Goal: Task Accomplishment & Management: Manage account settings

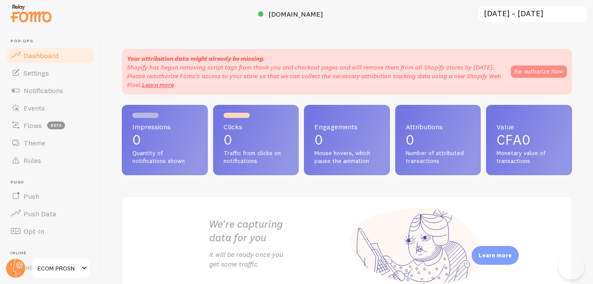
click at [533, 72] on button "Re-authorize Now" at bounding box center [539, 71] width 56 height 12
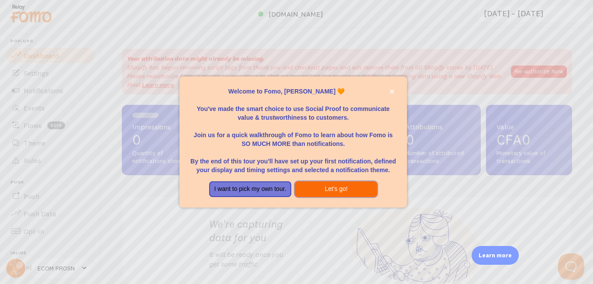
click at [330, 189] on button "Let's go!" at bounding box center [336, 189] width 83 height 16
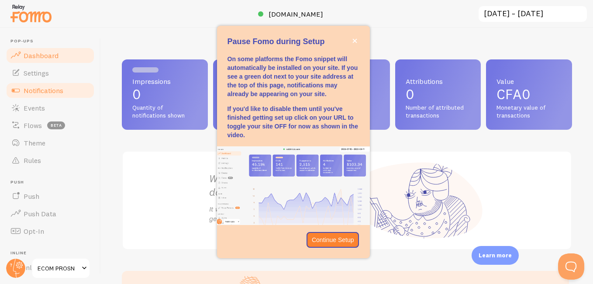
click at [23, 91] on link "Notifications" at bounding box center [50, 90] width 90 height 17
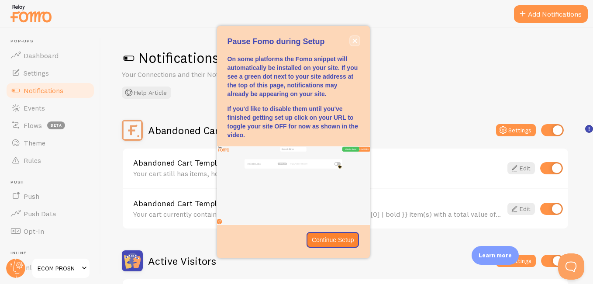
click at [354, 40] on icon "close," at bounding box center [354, 40] width 5 height 5
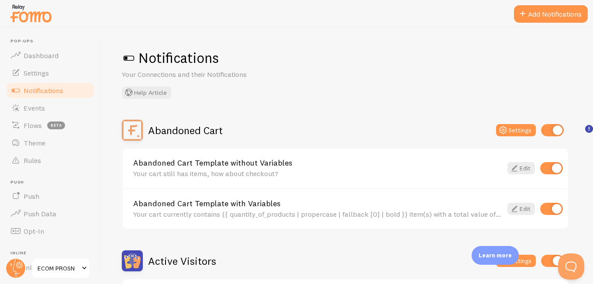
click at [549, 132] on input "checkbox" at bounding box center [552, 130] width 23 height 12
checkbox input "false"
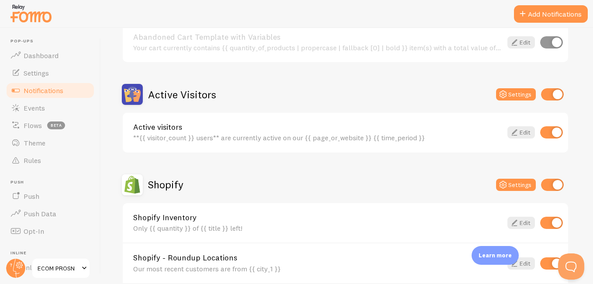
scroll to position [172, 0]
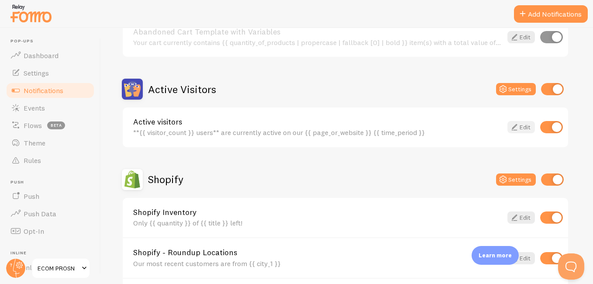
click at [515, 129] on icon at bounding box center [514, 127] width 10 height 10
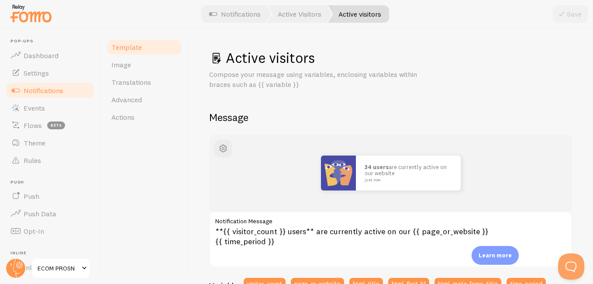
click at [266, 72] on p "Compose your message using variables, enclosing variables within braces such as…" at bounding box center [314, 79] width 210 height 20
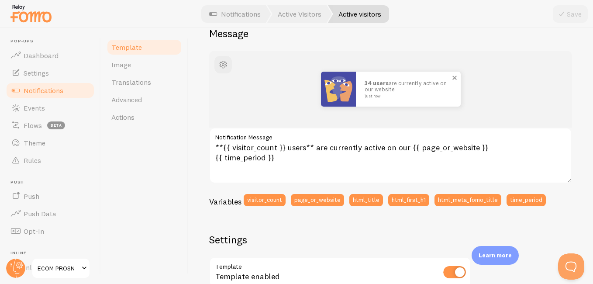
scroll to position [107, 0]
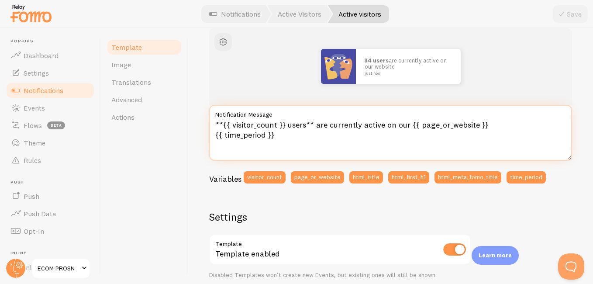
drag, startPoint x: 286, startPoint y: 124, endPoint x: 406, endPoint y: 124, distance: 120.5
click at [406, 124] on textarea "**{{ visitor_count }} users** are currently active on our {{ page_or_website }}…" at bounding box center [390, 133] width 363 height 56
paste textarea "Les utilisateurs** sont actuellement actifs sur notre"
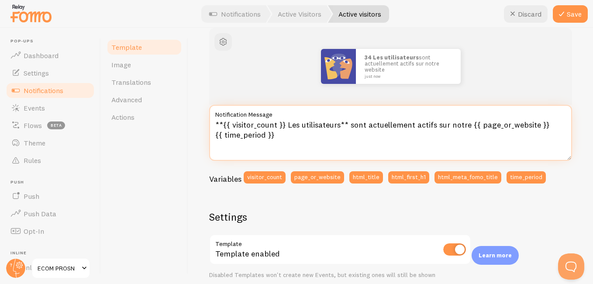
click at [300, 127] on textarea "**{{ visitor_count }} Les utilisateurs** sont actuellement actifs sur notre {{ …" at bounding box center [390, 133] width 363 height 56
type textarea "**{{ visitor_count }} personnes** sont actuellement actifs sur notre {{ page_or…"
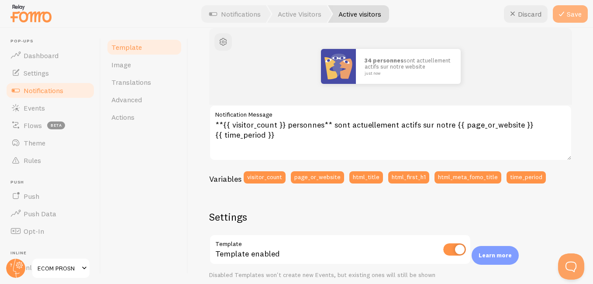
click at [575, 9] on button "Save" at bounding box center [570, 13] width 35 height 17
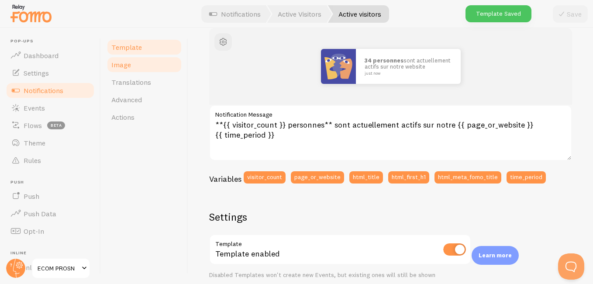
click at [132, 65] on link "Image" at bounding box center [144, 64] width 76 height 17
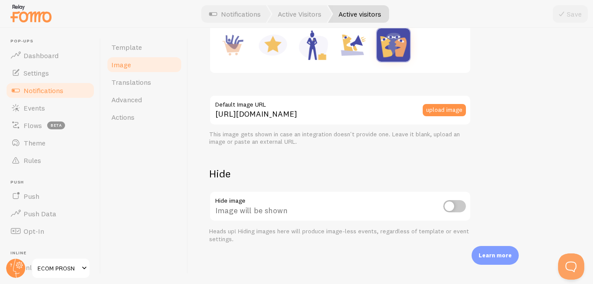
scroll to position [194, 0]
click at [433, 107] on button "upload image" at bounding box center [444, 109] width 43 height 12
click at [437, 108] on button "upload image" at bounding box center [444, 109] width 43 height 12
click at [451, 204] on input "checkbox" at bounding box center [454, 205] width 23 height 12
checkbox input "true"
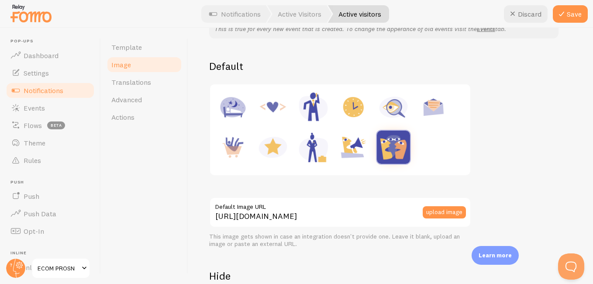
scroll to position [0, 0]
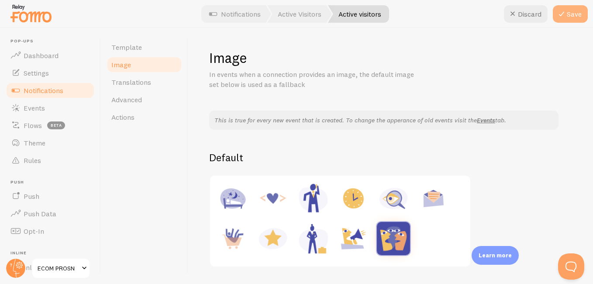
click at [568, 14] on button "Save" at bounding box center [570, 13] width 35 height 17
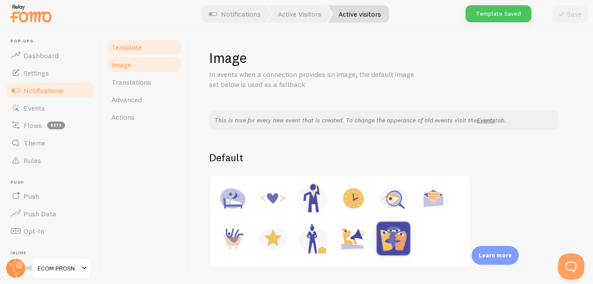
click at [123, 52] on link "Template" at bounding box center [144, 46] width 76 height 17
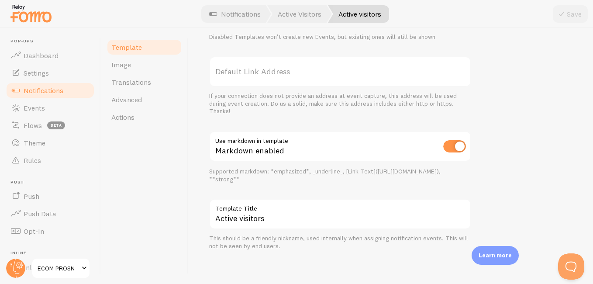
scroll to position [347, 0]
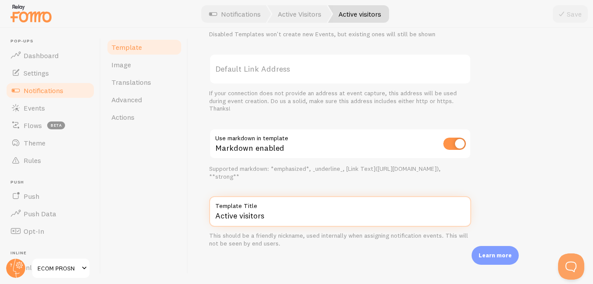
click at [269, 217] on input "Active visitors" at bounding box center [340, 211] width 262 height 31
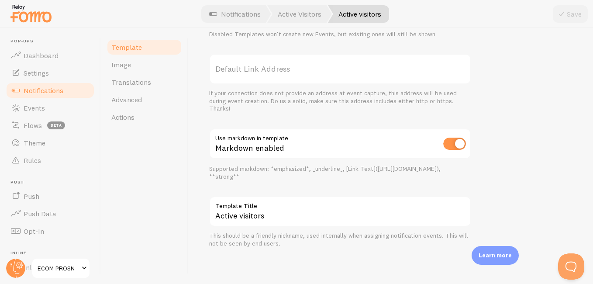
click at [271, 179] on div "Supported markdown: *emphasized*, _underline_, [Link Text]([URL][DOMAIN_NAME]),…" at bounding box center [340, 172] width 262 height 15
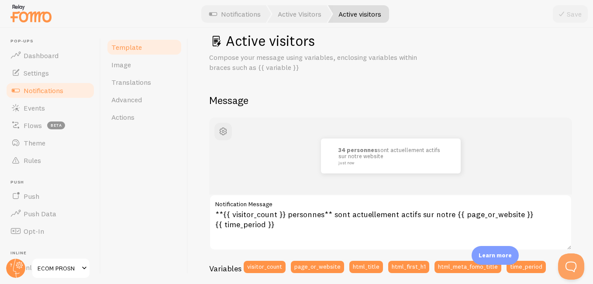
scroll to position [3, 0]
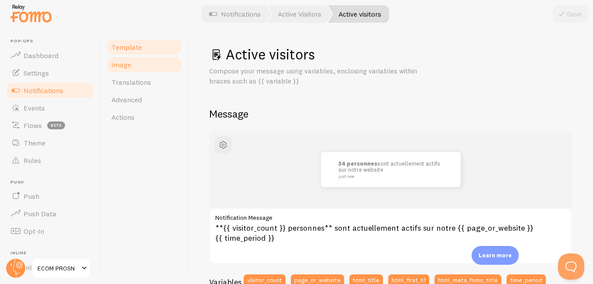
click at [134, 60] on link "Image" at bounding box center [144, 64] width 76 height 17
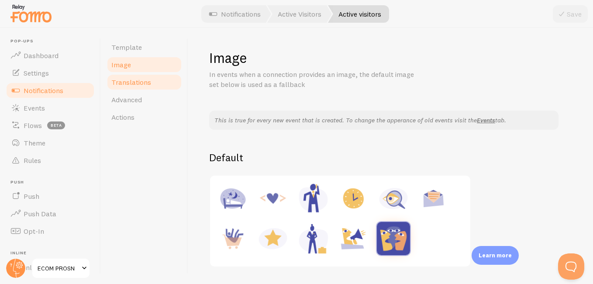
click at [135, 83] on span "Translations" at bounding box center [131, 82] width 40 height 9
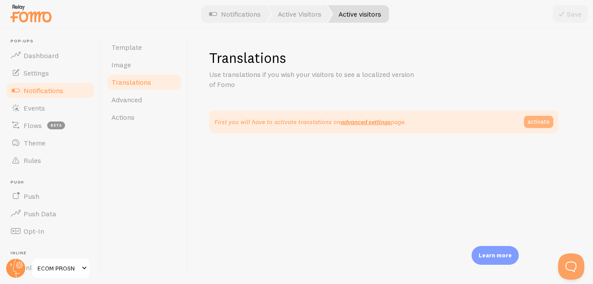
click at [534, 120] on link "activate" at bounding box center [538, 122] width 29 height 12
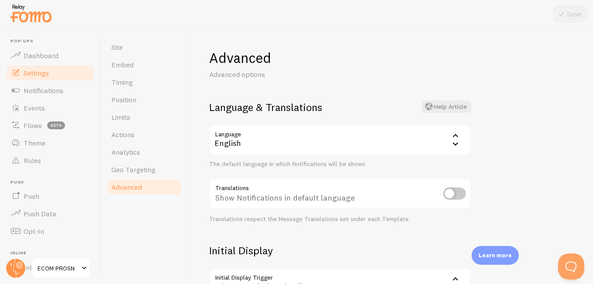
click at [454, 139] on icon at bounding box center [455, 135] width 10 height 10
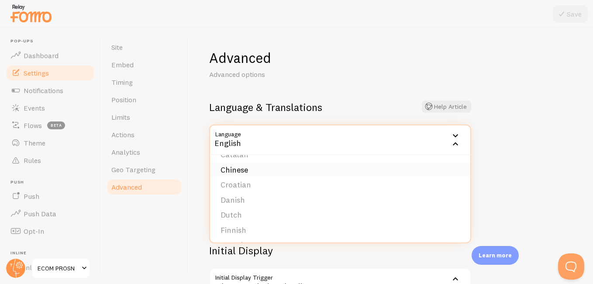
scroll to position [77, 0]
click at [309, 227] on li "French" at bounding box center [340, 225] width 260 height 15
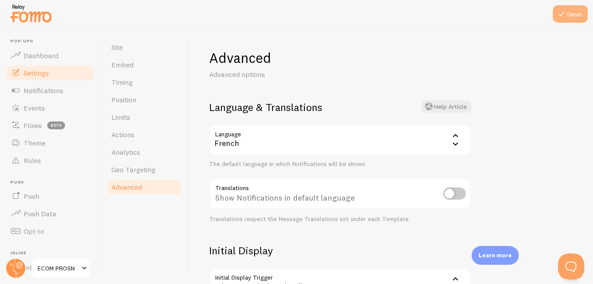
click at [557, 15] on icon at bounding box center [561, 14] width 10 height 10
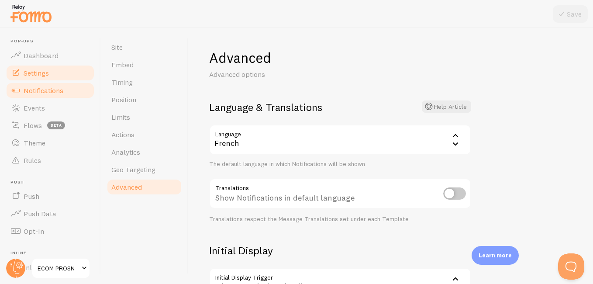
click at [43, 96] on link "Notifications" at bounding box center [50, 90] width 90 height 17
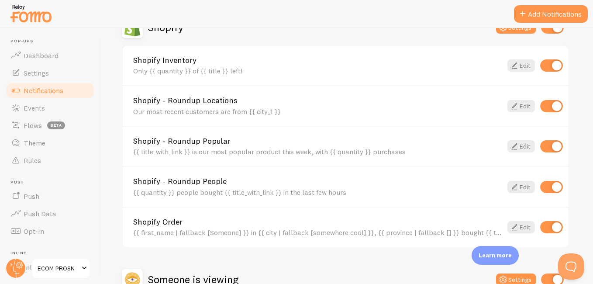
scroll to position [322, 0]
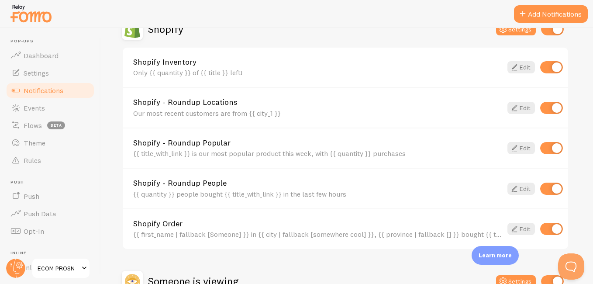
click at [551, 34] on input "checkbox" at bounding box center [552, 29] width 23 height 12
checkbox input "false"
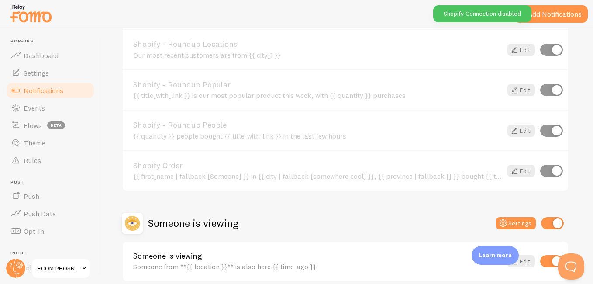
scroll to position [419, 0]
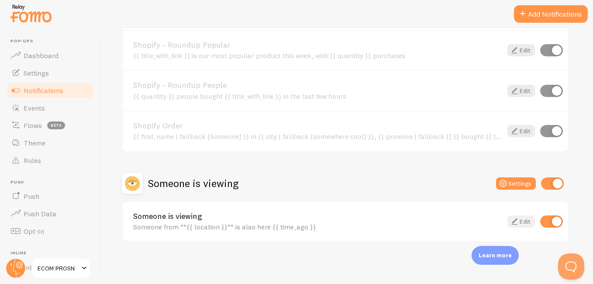
click at [513, 217] on icon at bounding box center [514, 221] width 10 height 10
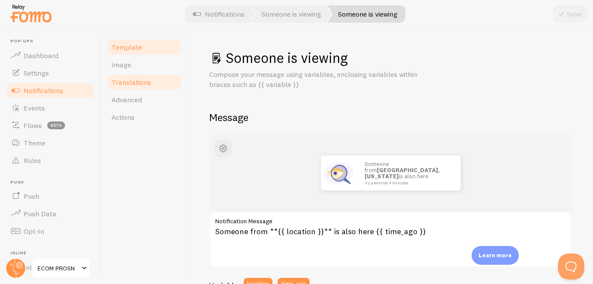
click at [133, 82] on span "Translations" at bounding box center [131, 82] width 40 height 9
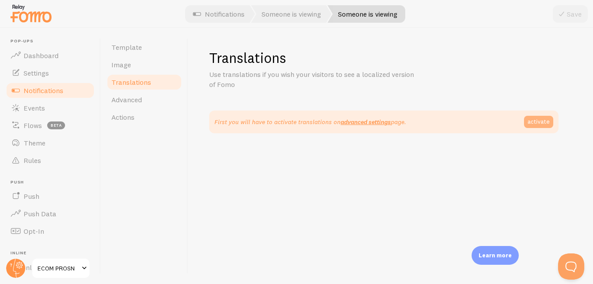
click at [535, 122] on link "activate" at bounding box center [538, 122] width 29 height 12
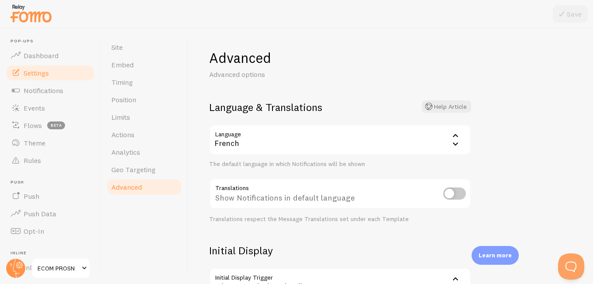
click at [449, 196] on input "checkbox" at bounding box center [454, 193] width 23 height 12
click at [461, 195] on input "checkbox" at bounding box center [454, 193] width 23 height 12
checkbox input "false"
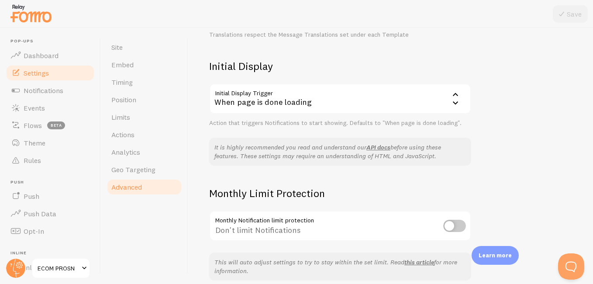
scroll to position [223, 0]
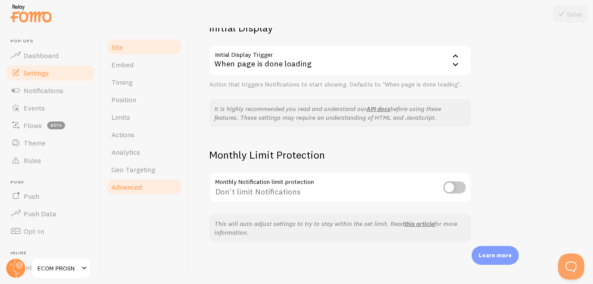
click at [126, 55] on link "Site" at bounding box center [144, 46] width 76 height 17
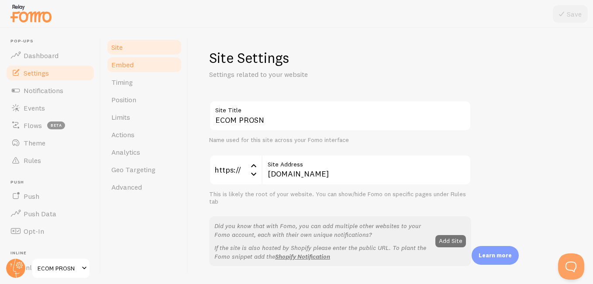
click at [121, 68] on span "Embed" at bounding box center [122, 64] width 22 height 9
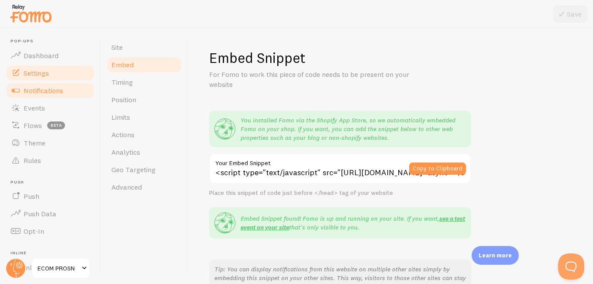
click at [65, 89] on link "Notifications" at bounding box center [50, 90] width 90 height 17
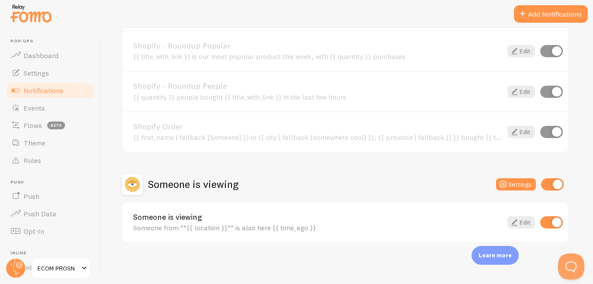
scroll to position [419, 0]
click at [509, 217] on icon at bounding box center [514, 221] width 10 height 10
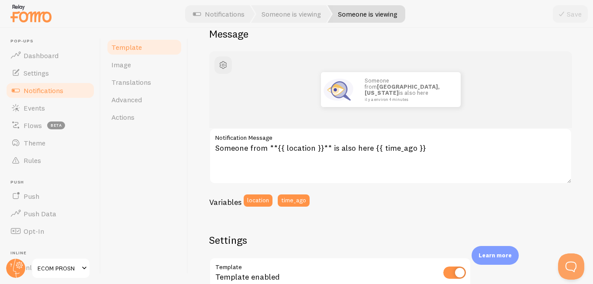
scroll to position [89, 0]
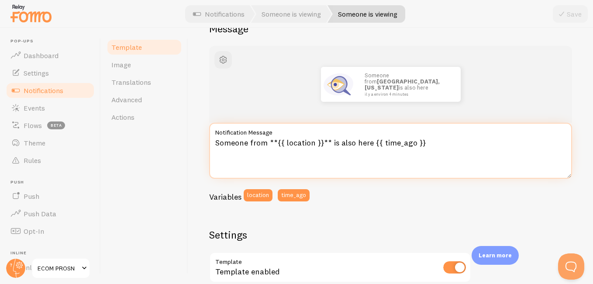
drag, startPoint x: 215, startPoint y: 140, endPoint x: 264, endPoint y: 139, distance: 48.9
click at [264, 139] on textarea "Someone from **{{ location }}** is also here {{ time_ago }}" at bounding box center [390, 151] width 363 height 56
paste textarea "Quelqu'un de"
drag, startPoint x: 326, startPoint y: 143, endPoint x: 364, endPoint y: 142, distance: 38.4
click at [364, 142] on textarea "Quelqu'un de **{{ location }}** is also here {{ time_ago }}" at bounding box center [390, 151] width 363 height 56
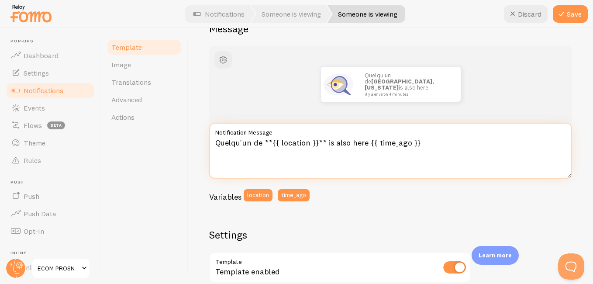
paste textarea "est également ici"
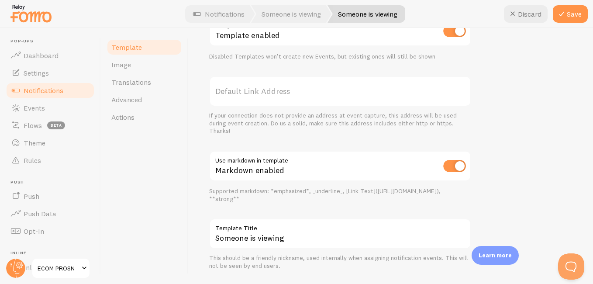
scroll to position [320, 0]
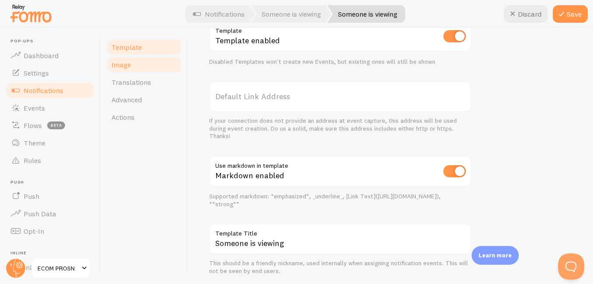
type textarea "Quelqu'un de **{{ location }}** est également ici {{ time_ago }}"
click at [141, 62] on link "Image" at bounding box center [144, 64] width 76 height 17
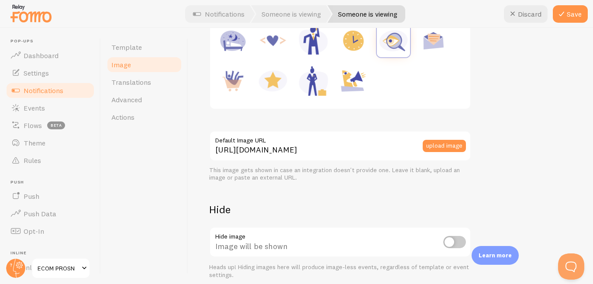
scroll to position [194, 0]
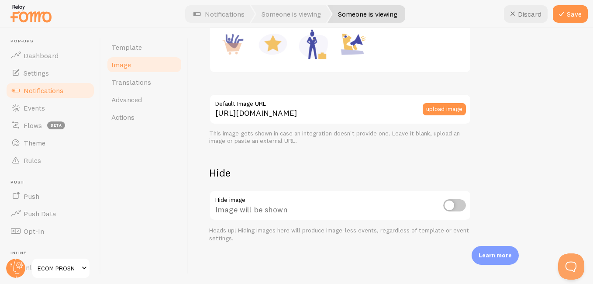
click at [447, 209] on input "checkbox" at bounding box center [454, 205] width 23 height 12
checkbox input "true"
click at [561, 21] on button "Save" at bounding box center [570, 13] width 35 height 17
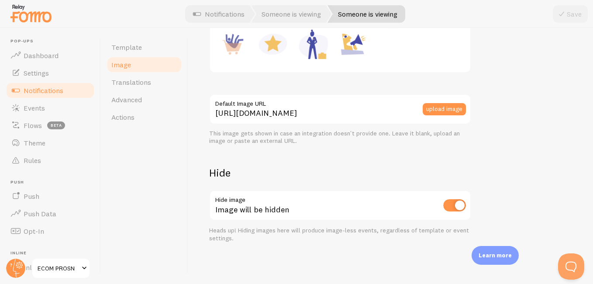
click at [55, 93] on span "Notifications" at bounding box center [44, 90] width 40 height 9
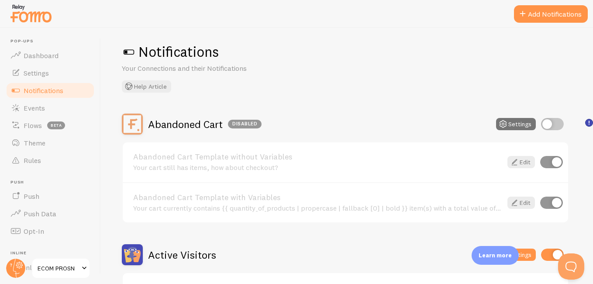
scroll to position [5, 0]
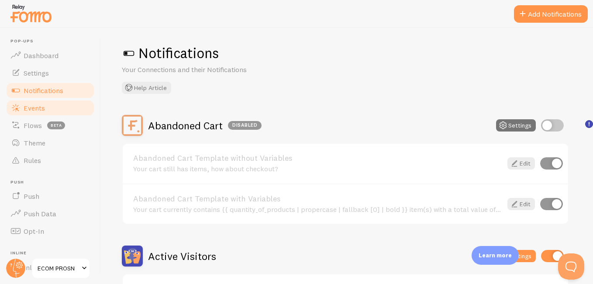
click at [49, 107] on link "Events" at bounding box center [50, 107] width 90 height 17
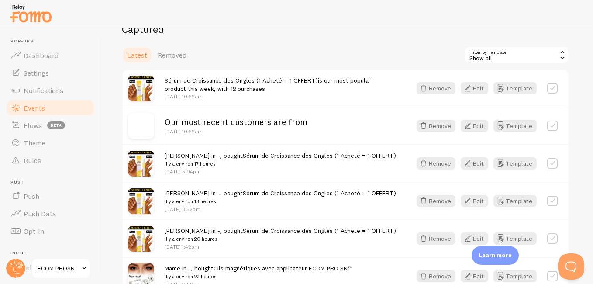
scroll to position [185, 0]
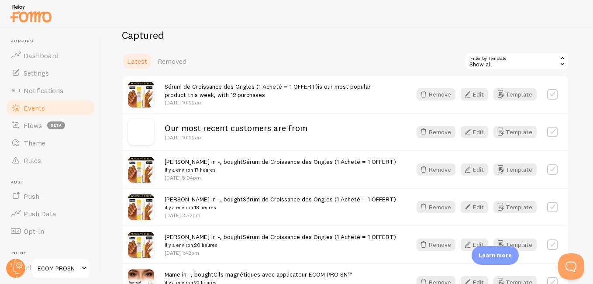
click at [558, 65] on icon at bounding box center [562, 64] width 8 height 8
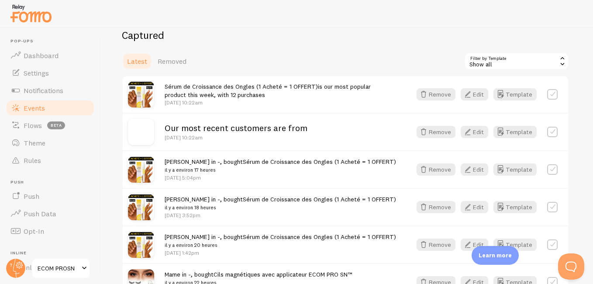
click at [550, 96] on label at bounding box center [552, 94] width 10 height 10
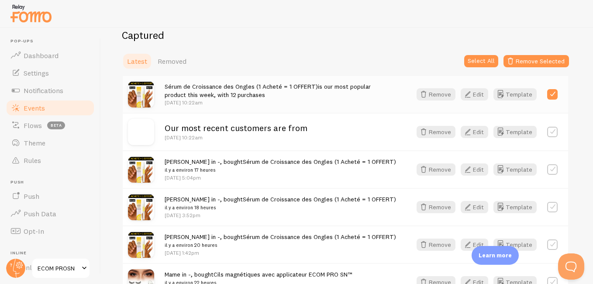
click at [549, 95] on label at bounding box center [552, 94] width 10 height 10
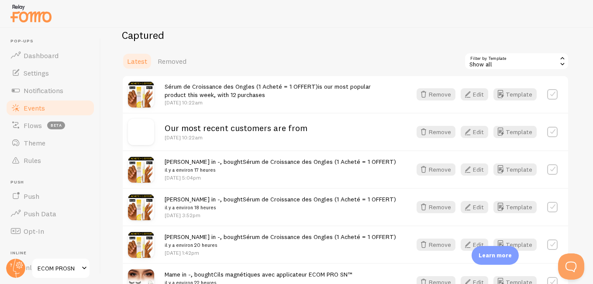
click at [549, 95] on label at bounding box center [552, 94] width 10 height 10
checkbox input "true"
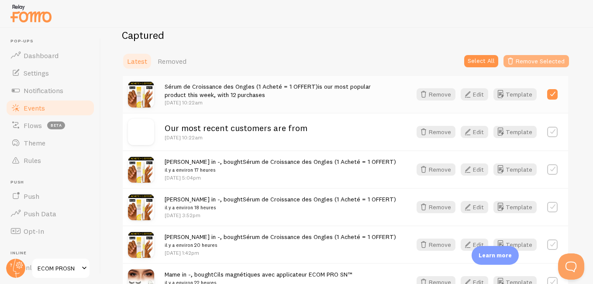
click at [531, 59] on button "Remove Selected" at bounding box center [535, 61] width 65 height 12
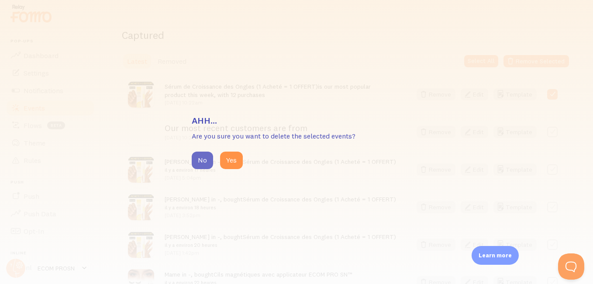
click at [207, 157] on button "No" at bounding box center [202, 159] width 21 height 17
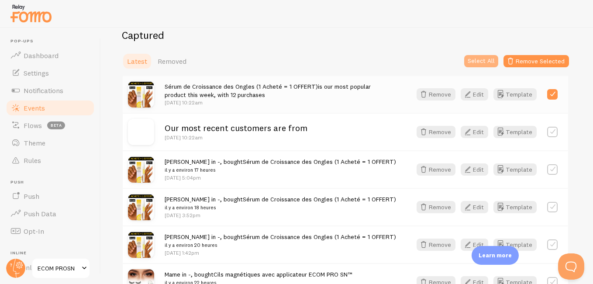
click at [471, 59] on button "Select All" at bounding box center [481, 61] width 34 height 12
checkbox input "true"
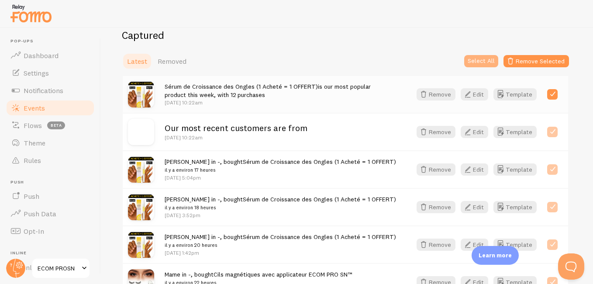
checkbox input "true"
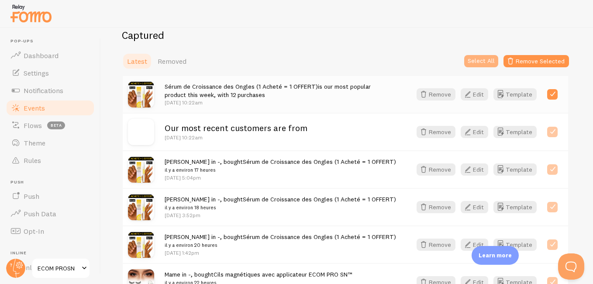
checkbox input "true"
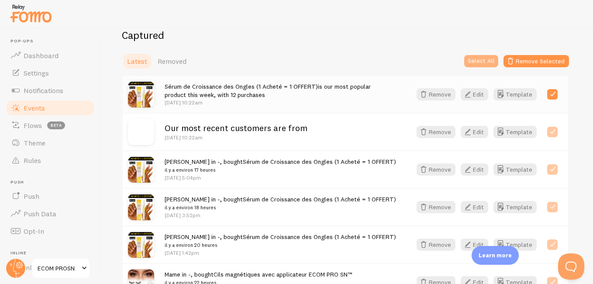
checkbox input "true"
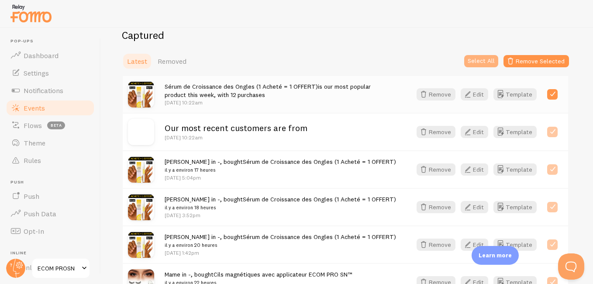
checkbox input "true"
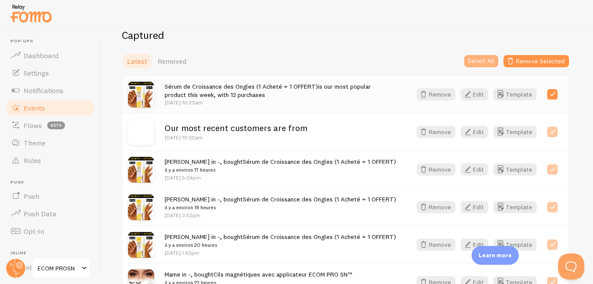
checkbox input "true"
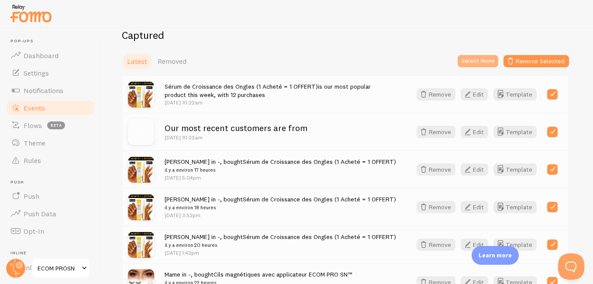
click at [471, 59] on button "Select None" at bounding box center [477, 61] width 41 height 12
checkbox input "false"
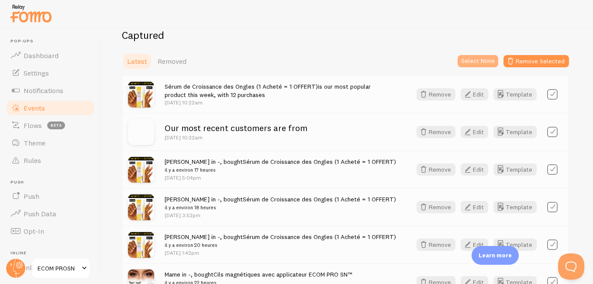
checkbox input "false"
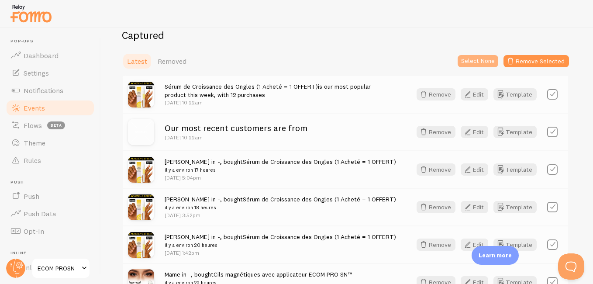
checkbox input "false"
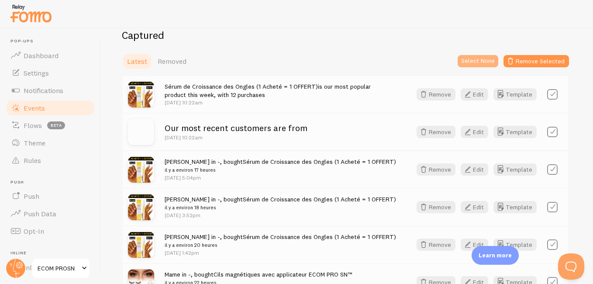
checkbox input "false"
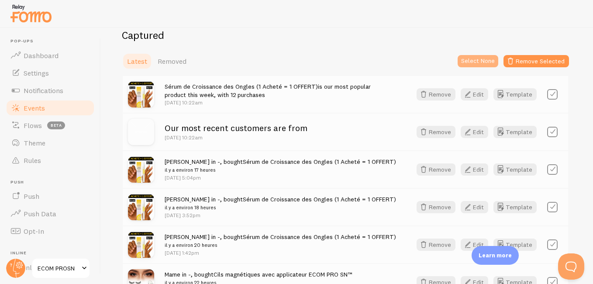
checkbox input "false"
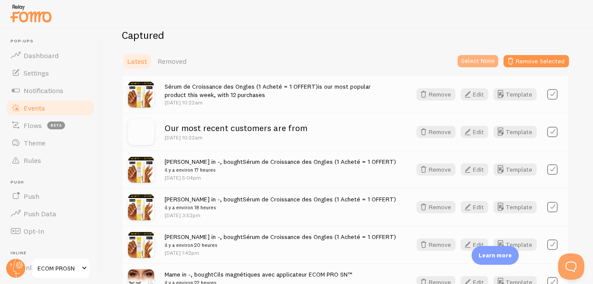
checkbox input "false"
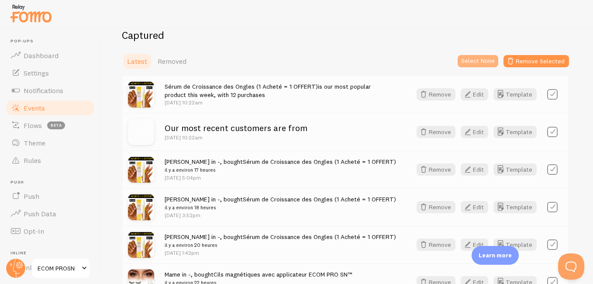
checkbox input "false"
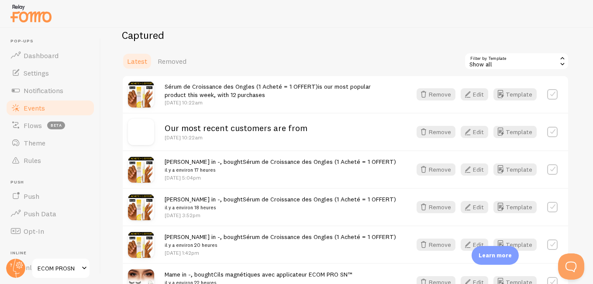
click at [549, 67] on div "Show all" at bounding box center [516, 60] width 105 height 17
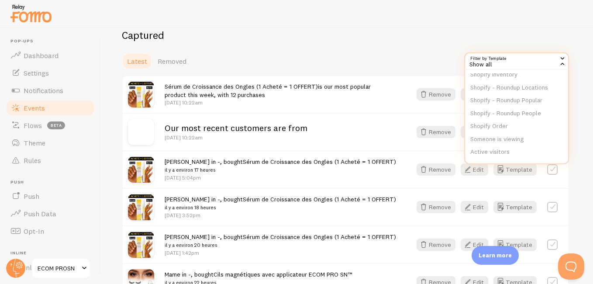
scroll to position [67, 0]
click at [575, 124] on div "Events This is a collection of social proof interactions captured by your conne…" at bounding box center [347, 156] width 492 height 256
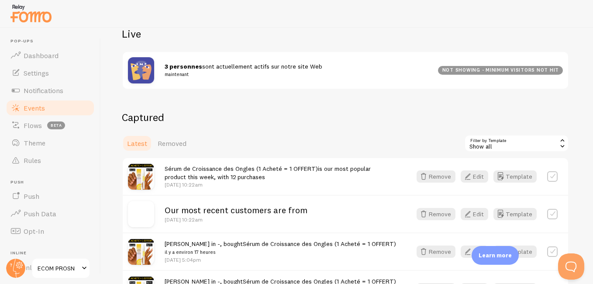
scroll to position [113, 0]
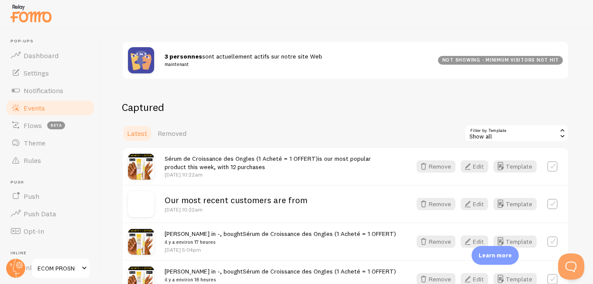
click at [547, 165] on label at bounding box center [552, 166] width 10 height 10
checkbox input "true"
click at [547, 204] on label at bounding box center [552, 204] width 10 height 10
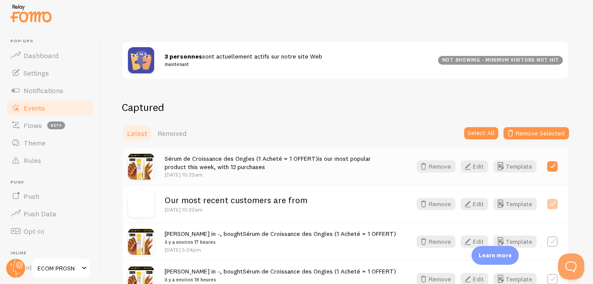
checkbox input "true"
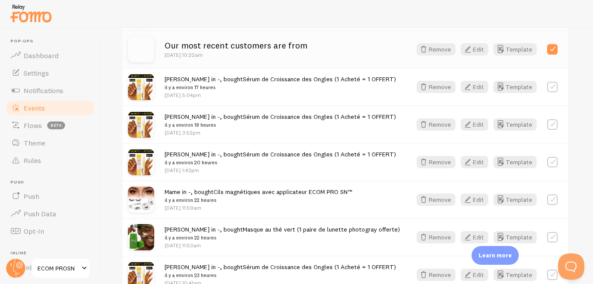
scroll to position [272, 0]
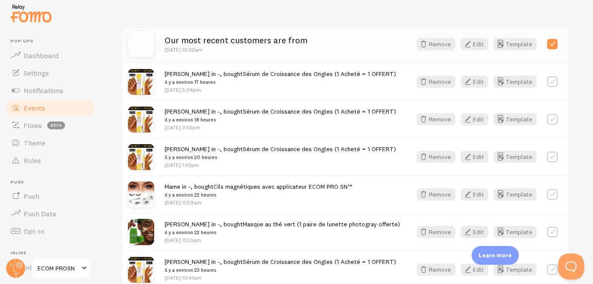
click at [550, 114] on label at bounding box center [552, 119] width 10 height 10
checkbox input "true"
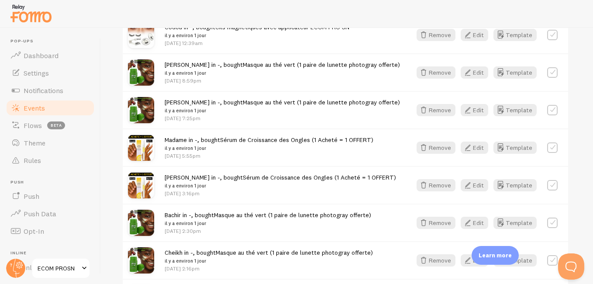
scroll to position [550, 0]
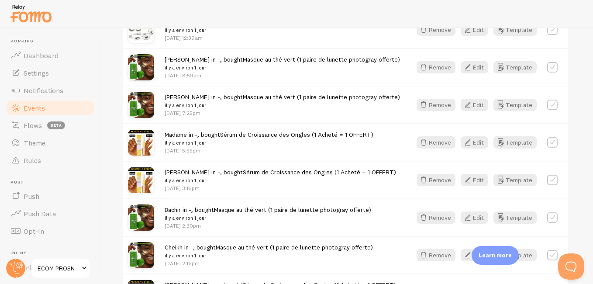
click at [549, 143] on label at bounding box center [552, 142] width 10 height 10
checkbox input "true"
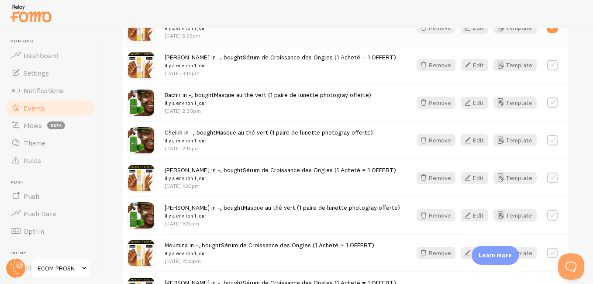
scroll to position [670, 0]
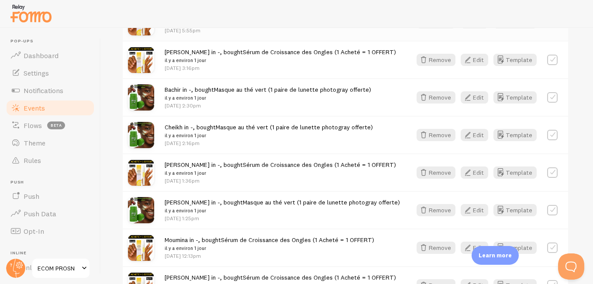
click at [551, 136] on label at bounding box center [552, 135] width 10 height 10
checkbox input "true"
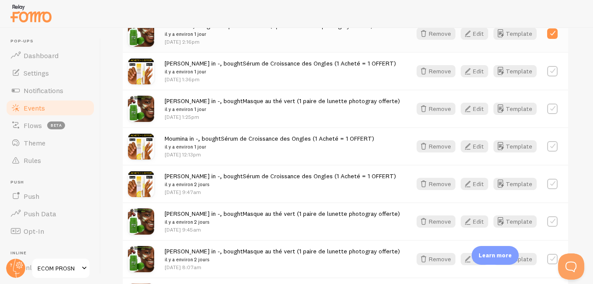
scroll to position [776, 0]
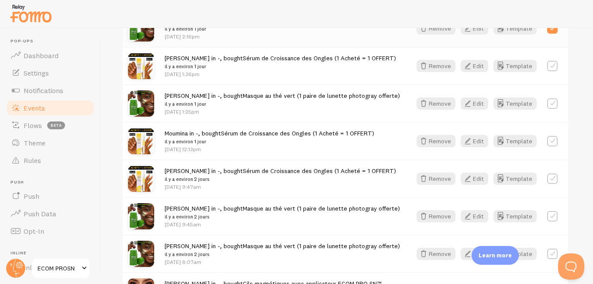
click at [550, 138] on label at bounding box center [552, 141] width 10 height 10
checkbox input "true"
click at [549, 214] on label at bounding box center [552, 216] width 10 height 10
checkbox input "true"
click at [547, 254] on label at bounding box center [552, 253] width 10 height 10
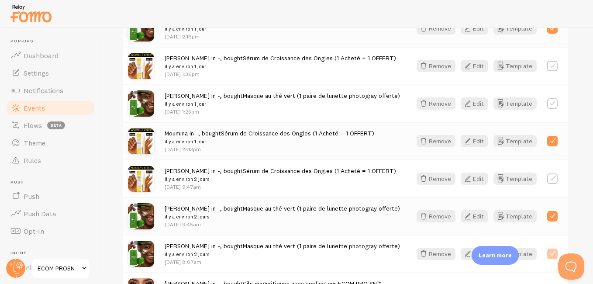
checkbox input "true"
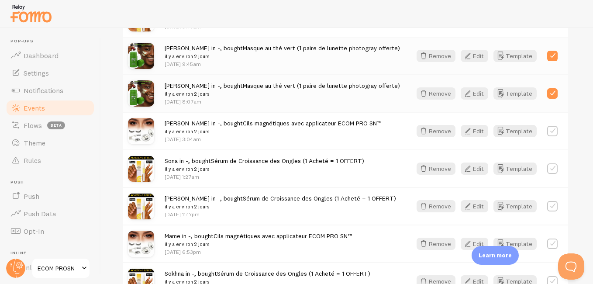
scroll to position [947, 0]
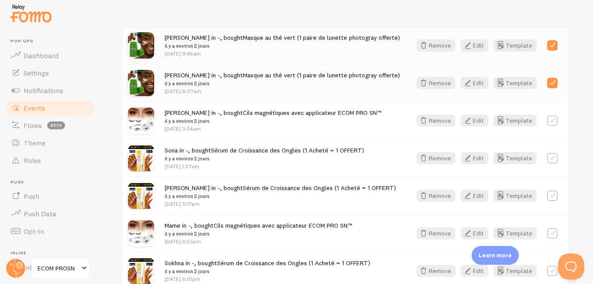
click at [548, 120] on label at bounding box center [552, 120] width 10 height 10
checkbox input "true"
click at [548, 157] on label at bounding box center [552, 158] width 10 height 10
checkbox input "true"
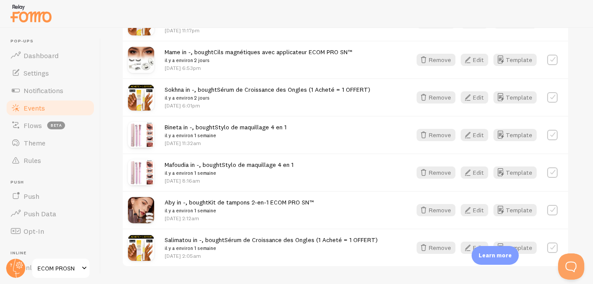
scroll to position [1123, 0]
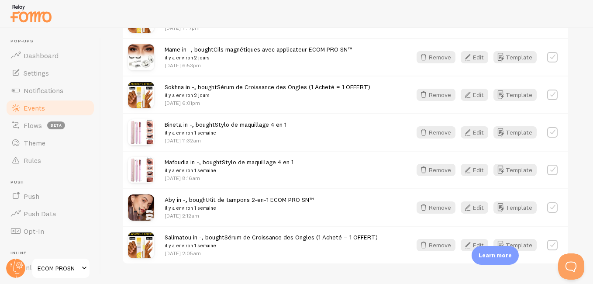
click at [547, 171] on label at bounding box center [552, 170] width 10 height 10
checkbox input "true"
click at [552, 242] on label at bounding box center [552, 245] width 10 height 10
checkbox input "true"
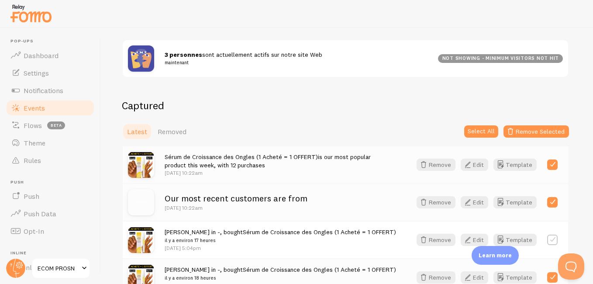
scroll to position [114, 0]
click at [536, 128] on button "Remove Selected" at bounding box center [535, 132] width 65 height 12
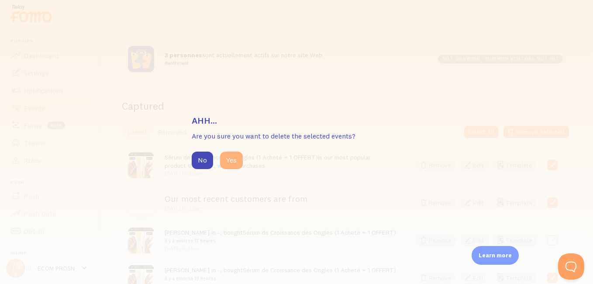
click at [234, 156] on button "Yes" at bounding box center [231, 159] width 23 height 17
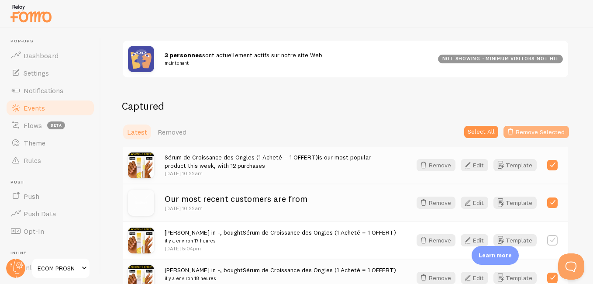
click at [525, 131] on button "Remove Selected" at bounding box center [535, 132] width 65 height 12
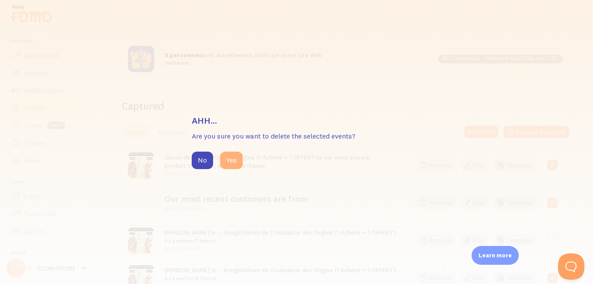
click at [227, 158] on button "Yes" at bounding box center [231, 159] width 23 height 17
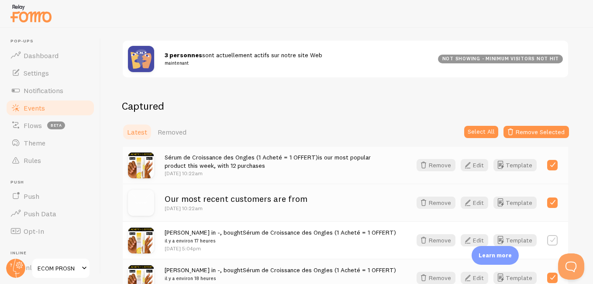
click at [311, 126] on div "Latest Removed Select All Remove Selected" at bounding box center [345, 131] width 447 height 17
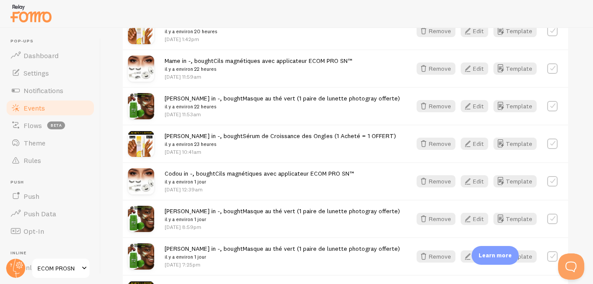
scroll to position [342, 0]
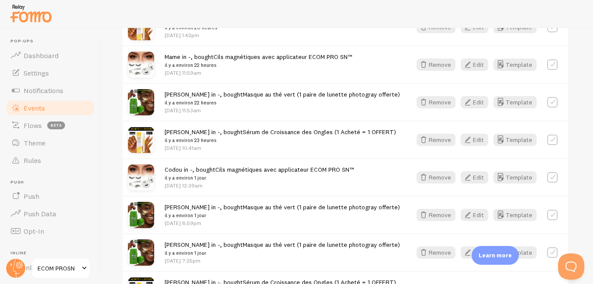
click at [550, 140] on label at bounding box center [552, 139] width 10 height 10
checkbox input "true"
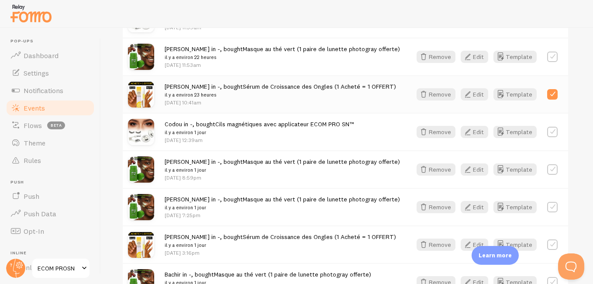
scroll to position [392, 0]
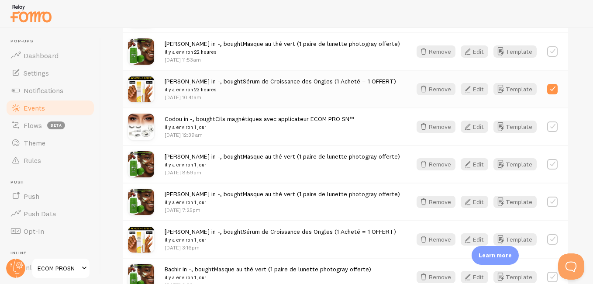
click at [548, 165] on label at bounding box center [552, 164] width 10 height 10
checkbox input "true"
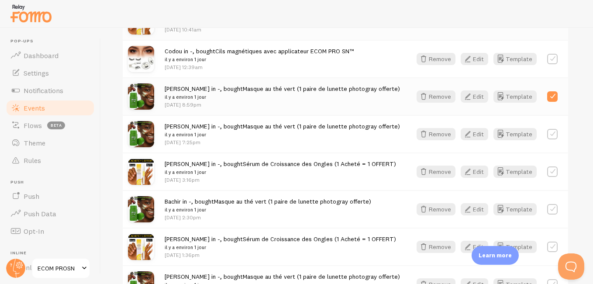
scroll to position [476, 0]
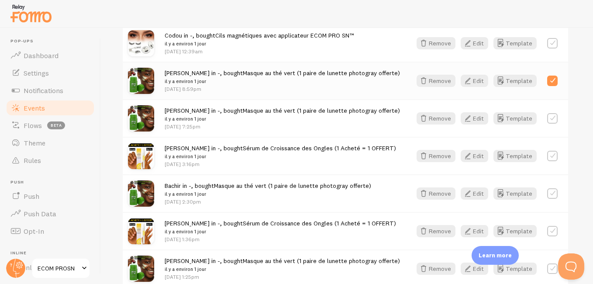
click at [549, 193] on label at bounding box center [552, 193] width 10 height 10
checkbox input "true"
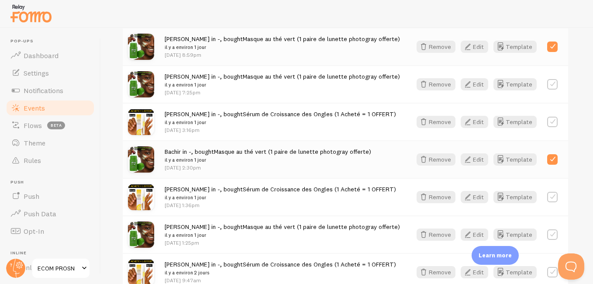
scroll to position [546, 0]
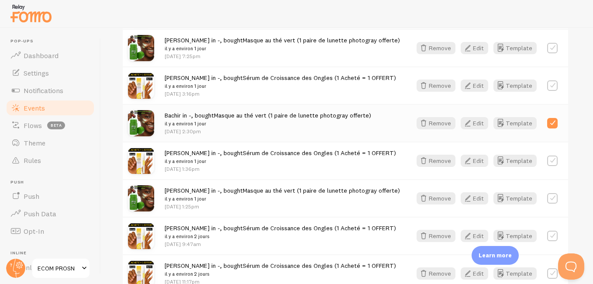
click at [552, 160] on label at bounding box center [552, 160] width 10 height 10
checkbox input "true"
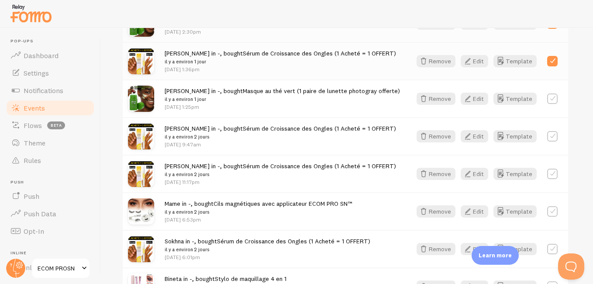
scroll to position [649, 0]
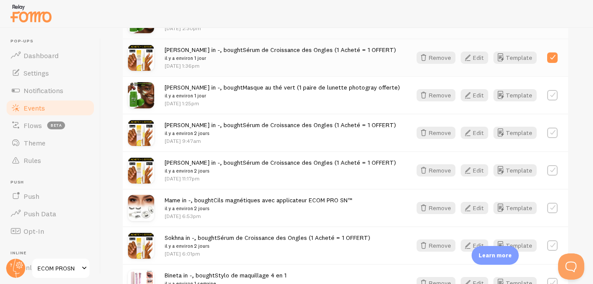
click at [547, 172] on label at bounding box center [552, 170] width 10 height 10
checkbox input "true"
click at [548, 132] on label at bounding box center [552, 132] width 10 height 10
checkbox input "true"
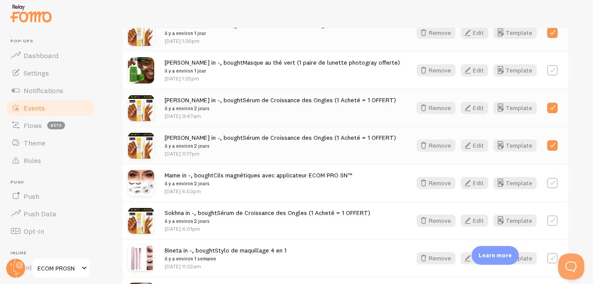
scroll to position [678, 0]
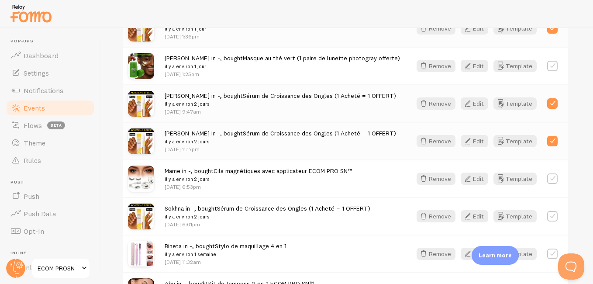
click at [548, 220] on label at bounding box center [552, 216] width 10 height 10
checkbox input "true"
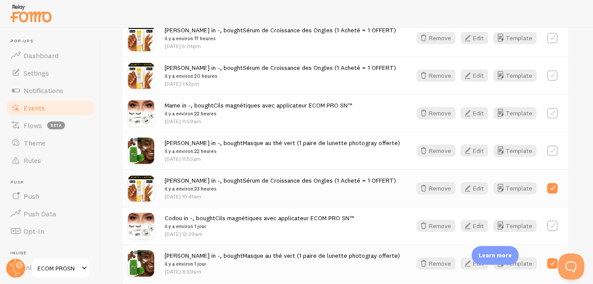
scroll to position [277, 0]
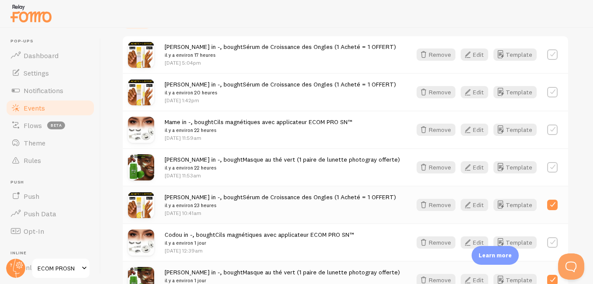
click at [552, 127] on label at bounding box center [552, 129] width 10 height 10
checkbox input "true"
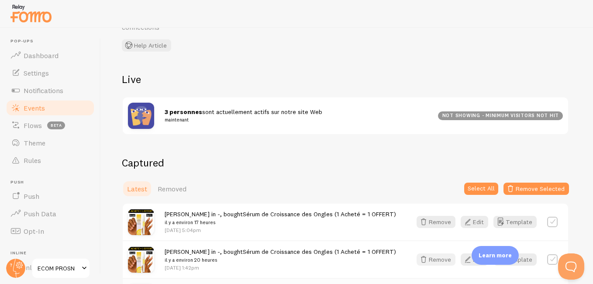
scroll to position [85, 0]
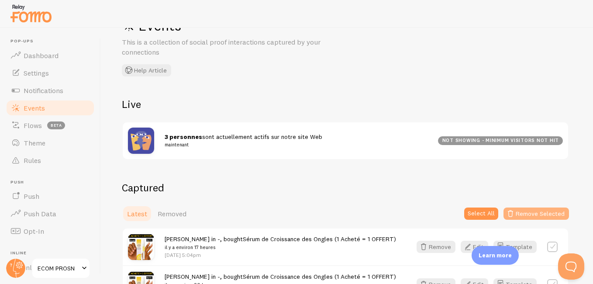
click at [523, 210] on button "Remove Selected" at bounding box center [535, 213] width 65 height 12
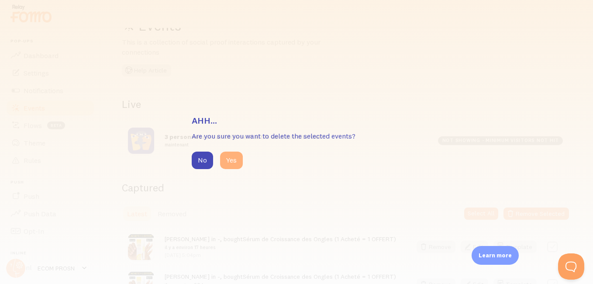
click at [231, 154] on button "Yes" at bounding box center [231, 159] width 23 height 17
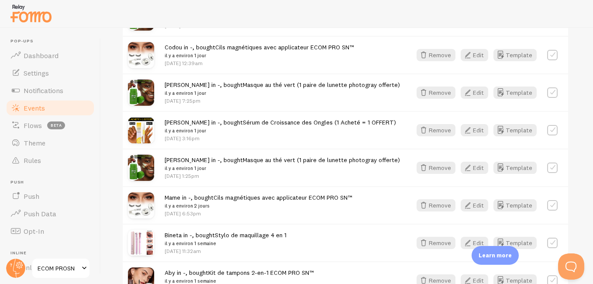
scroll to position [386, 0]
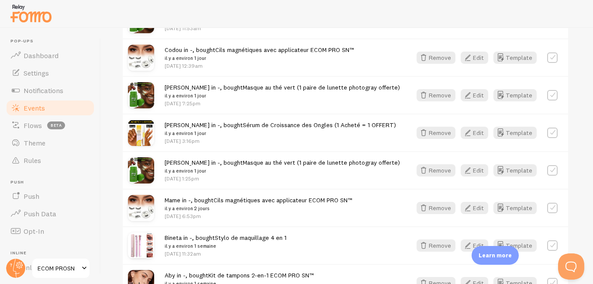
click at [550, 205] on label at bounding box center [552, 208] width 10 height 10
checkbox input "true"
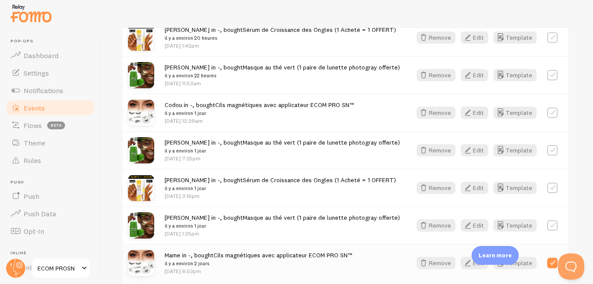
scroll to position [326, 0]
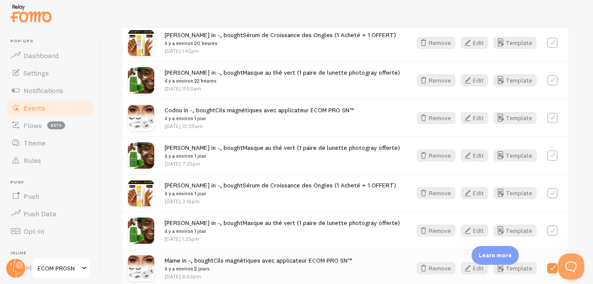
click at [551, 234] on label at bounding box center [552, 230] width 10 height 10
checkbox input "true"
click at [547, 192] on label at bounding box center [552, 193] width 10 height 10
checkbox input "true"
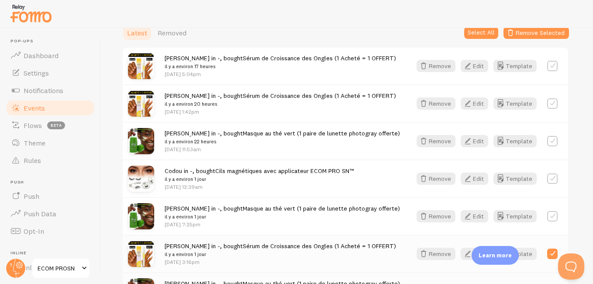
scroll to position [261, 0]
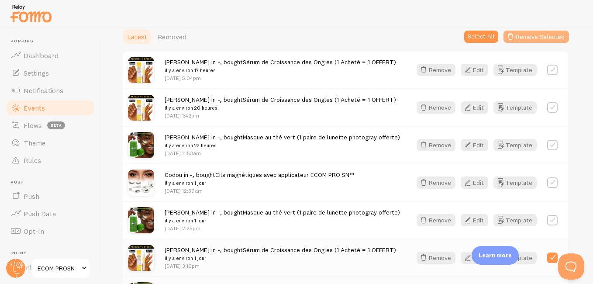
click at [552, 40] on button "Remove Selected" at bounding box center [535, 37] width 65 height 12
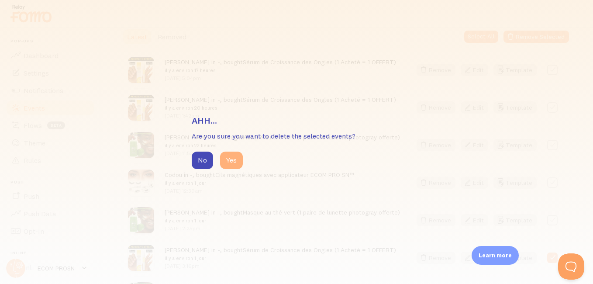
click at [231, 155] on button "Yes" at bounding box center [231, 159] width 23 height 17
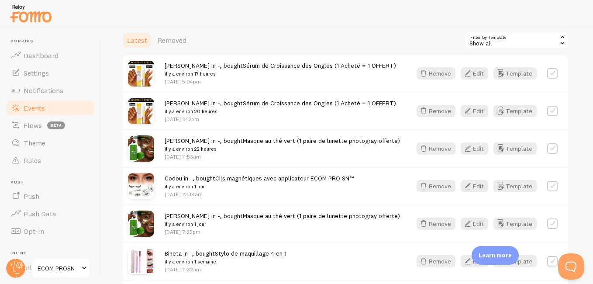
scroll to position [257, 0]
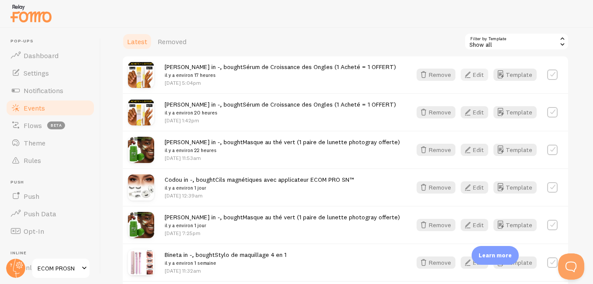
click at [468, 78] on icon "button" at bounding box center [467, 74] width 10 height 10
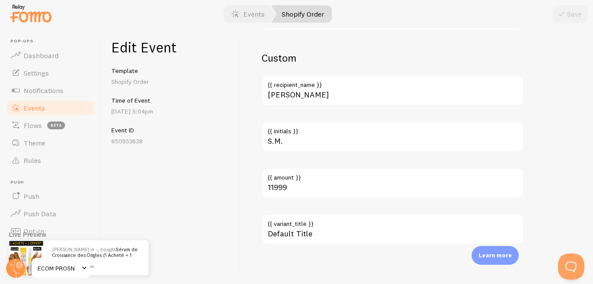
scroll to position [564, 0]
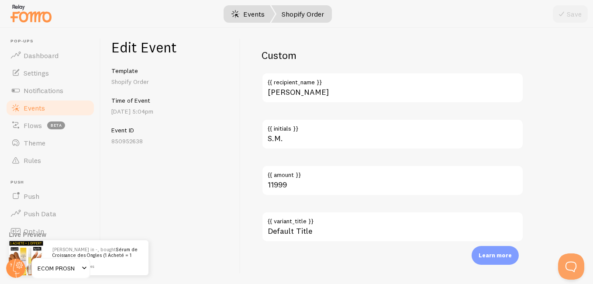
click at [250, 11] on link "Events" at bounding box center [248, 13] width 54 height 17
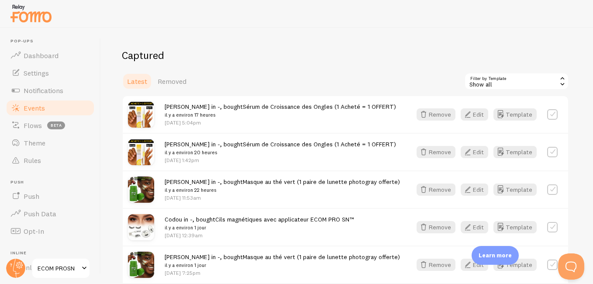
scroll to position [225, 0]
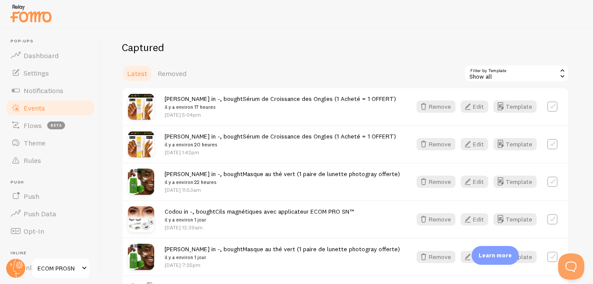
click at [549, 72] on div "Show all" at bounding box center [516, 73] width 105 height 17
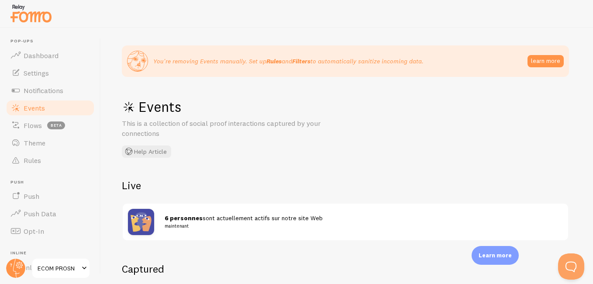
scroll to position [0, 0]
